Goal: Information Seeking & Learning: Learn about a topic

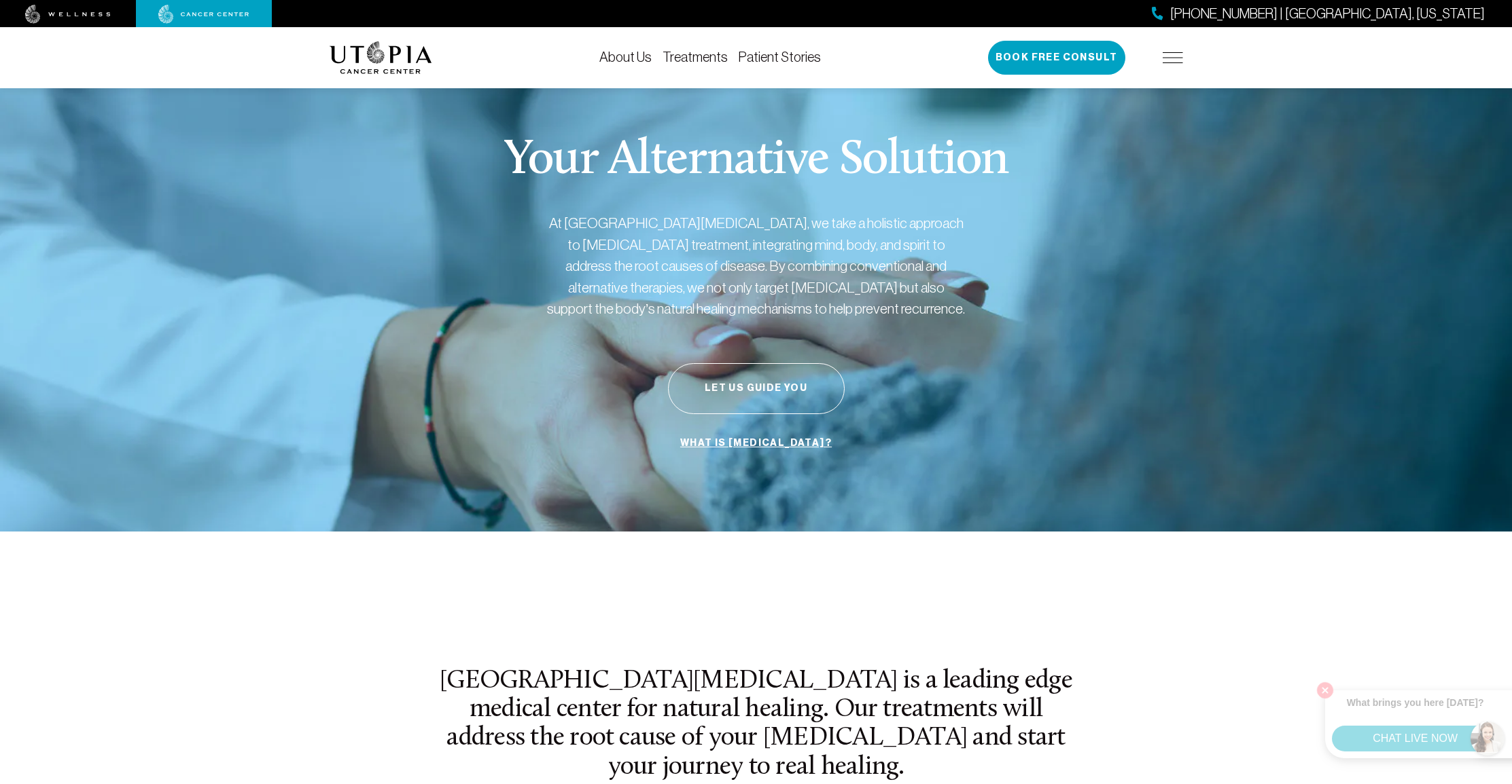
click at [630, 52] on link "About Us" at bounding box center [625, 57] width 52 height 15
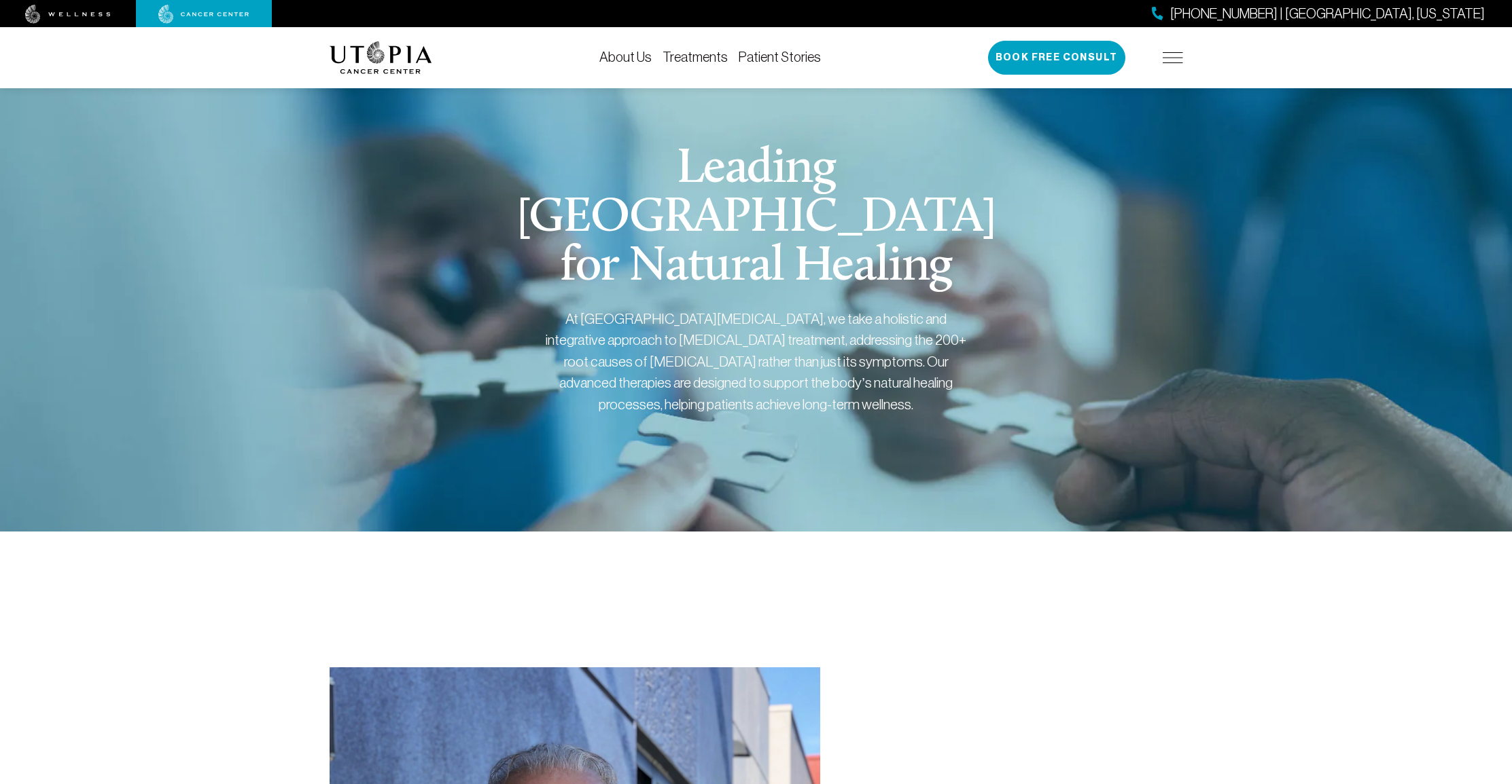
click at [691, 52] on link "Treatments" at bounding box center [694, 57] width 66 height 15
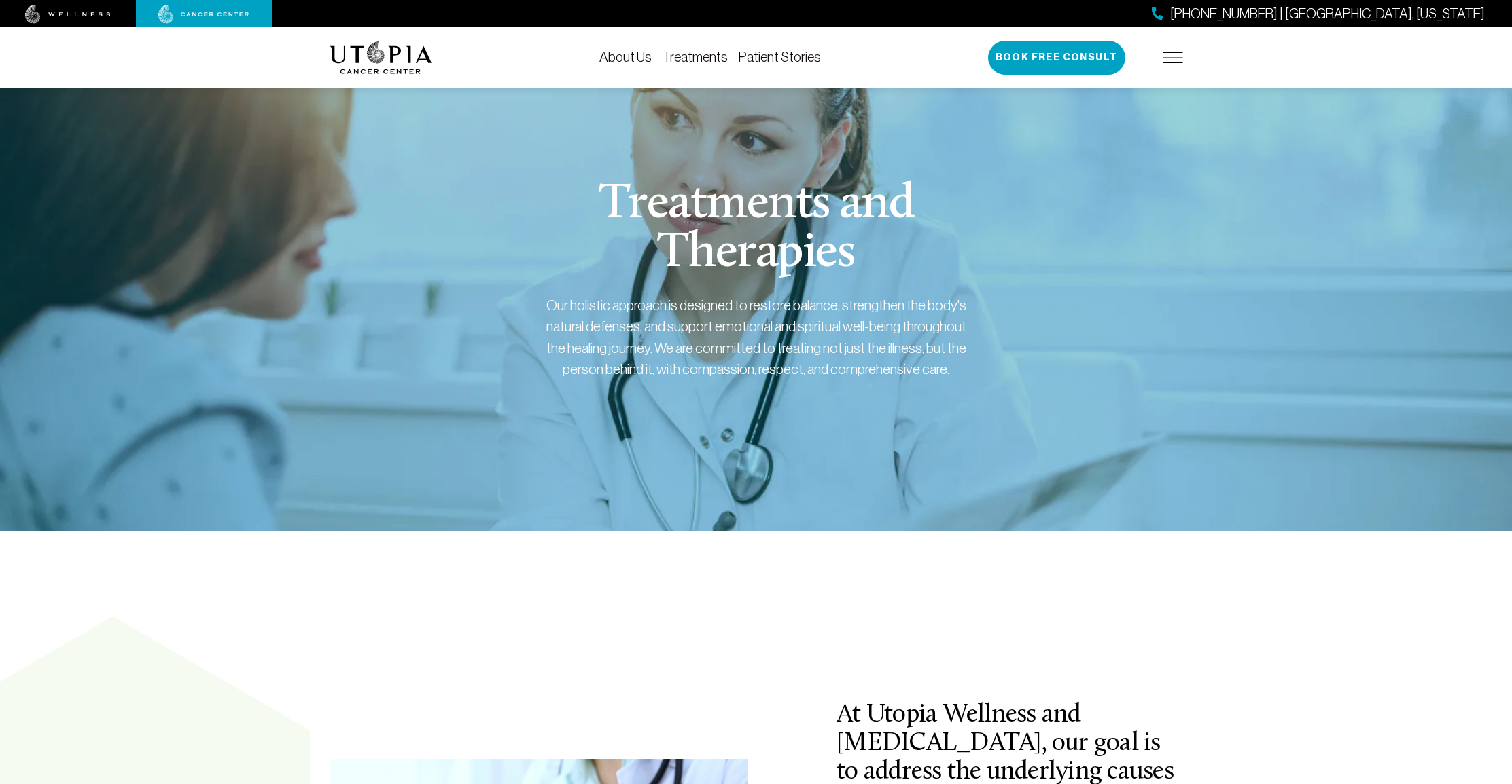
click at [762, 54] on link "Patient Stories" at bounding box center [780, 57] width 82 height 15
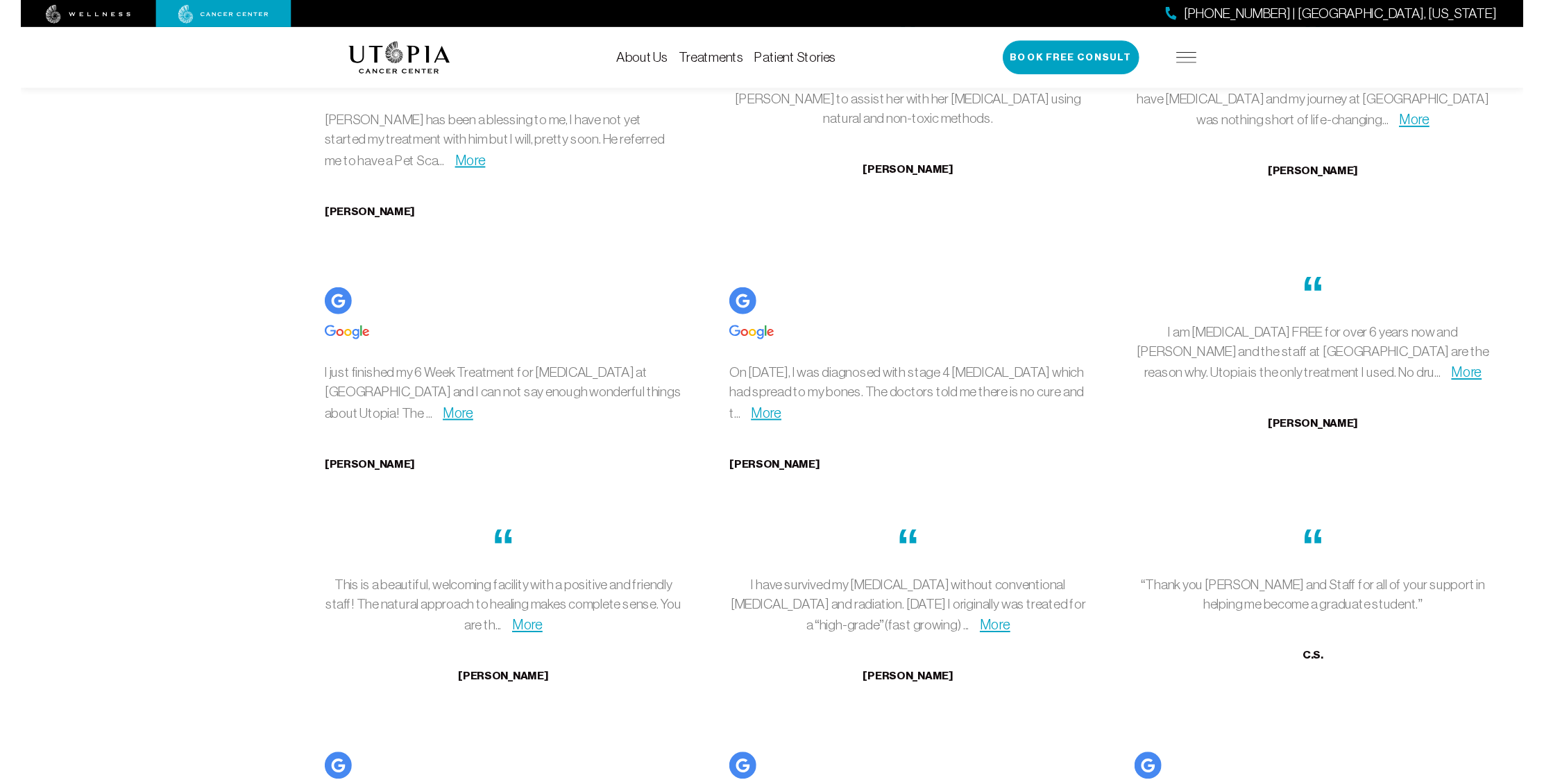
scroll to position [4727, 0]
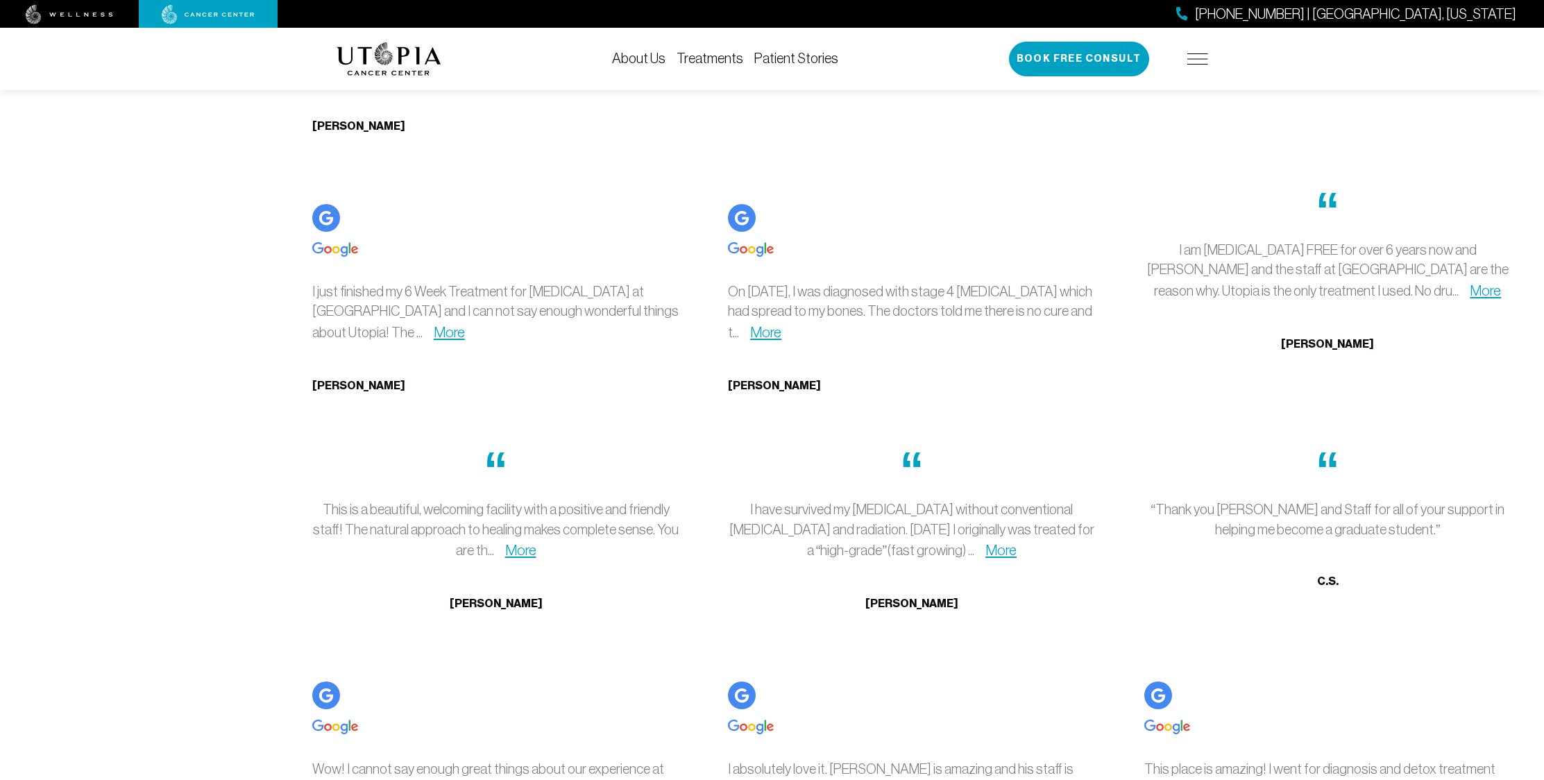
click at [907, 120] on div "“ [PERSON_NAME] came to Utopia Wellness and [PERSON_NAME] to assist her with he…" at bounding box center [911, 39] width 416 height 259
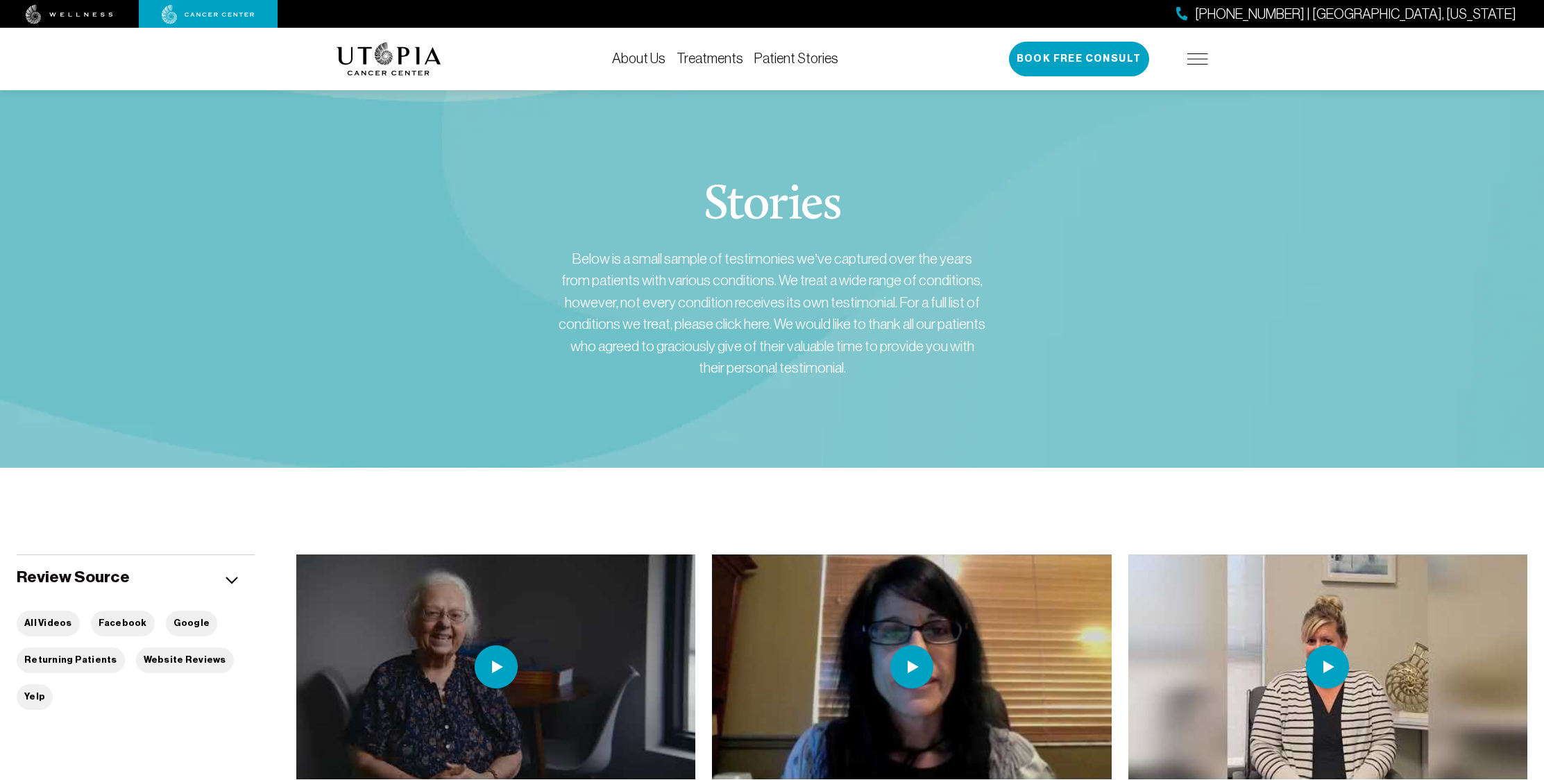
click at [1027, 178] on div "Stories Below is a small sample of testimonies we’ve captured over the years fr…" at bounding box center [771, 296] width 871 height 468
